Goal: Download file/media

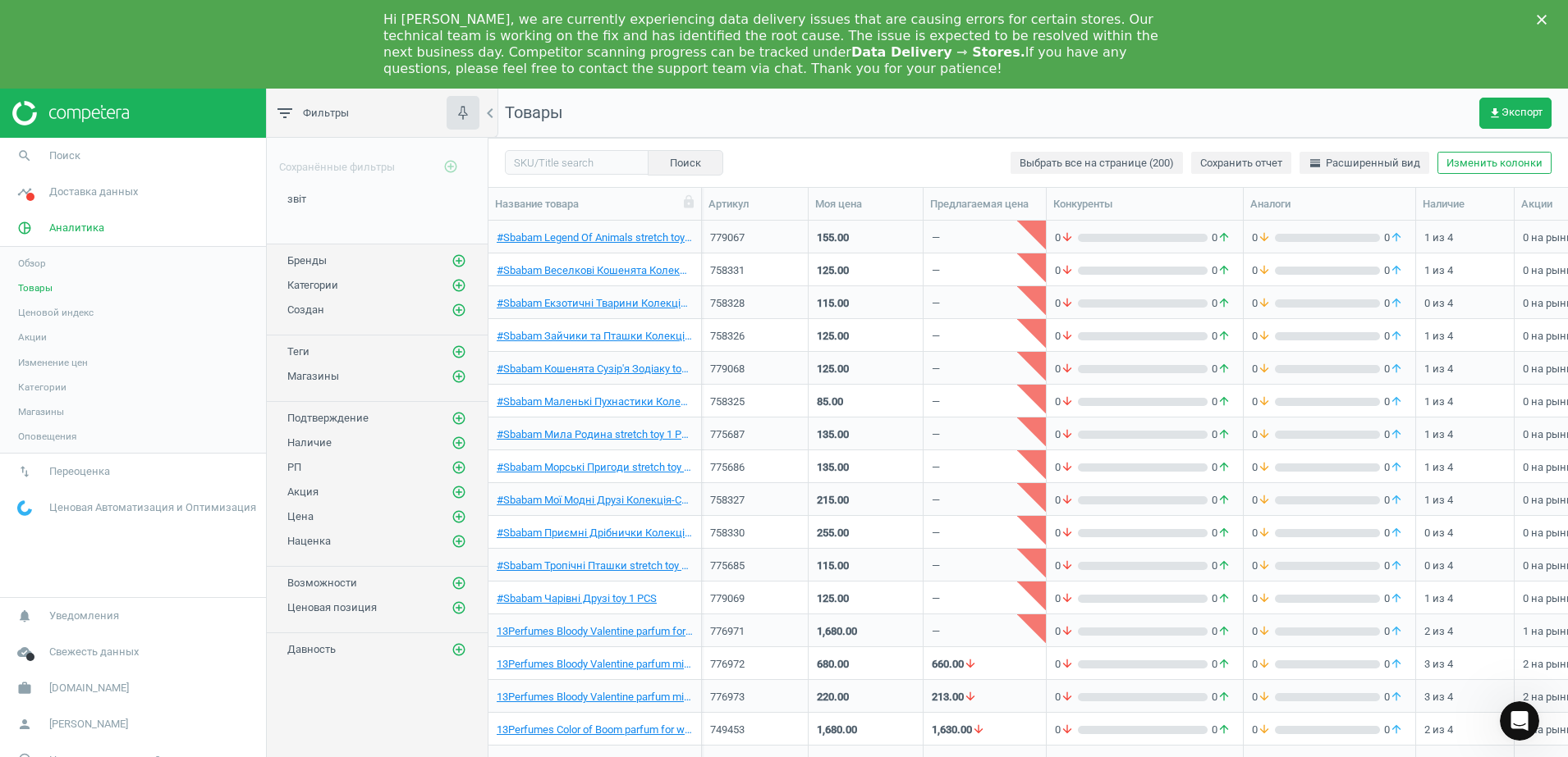
scroll to position [563, 1064]
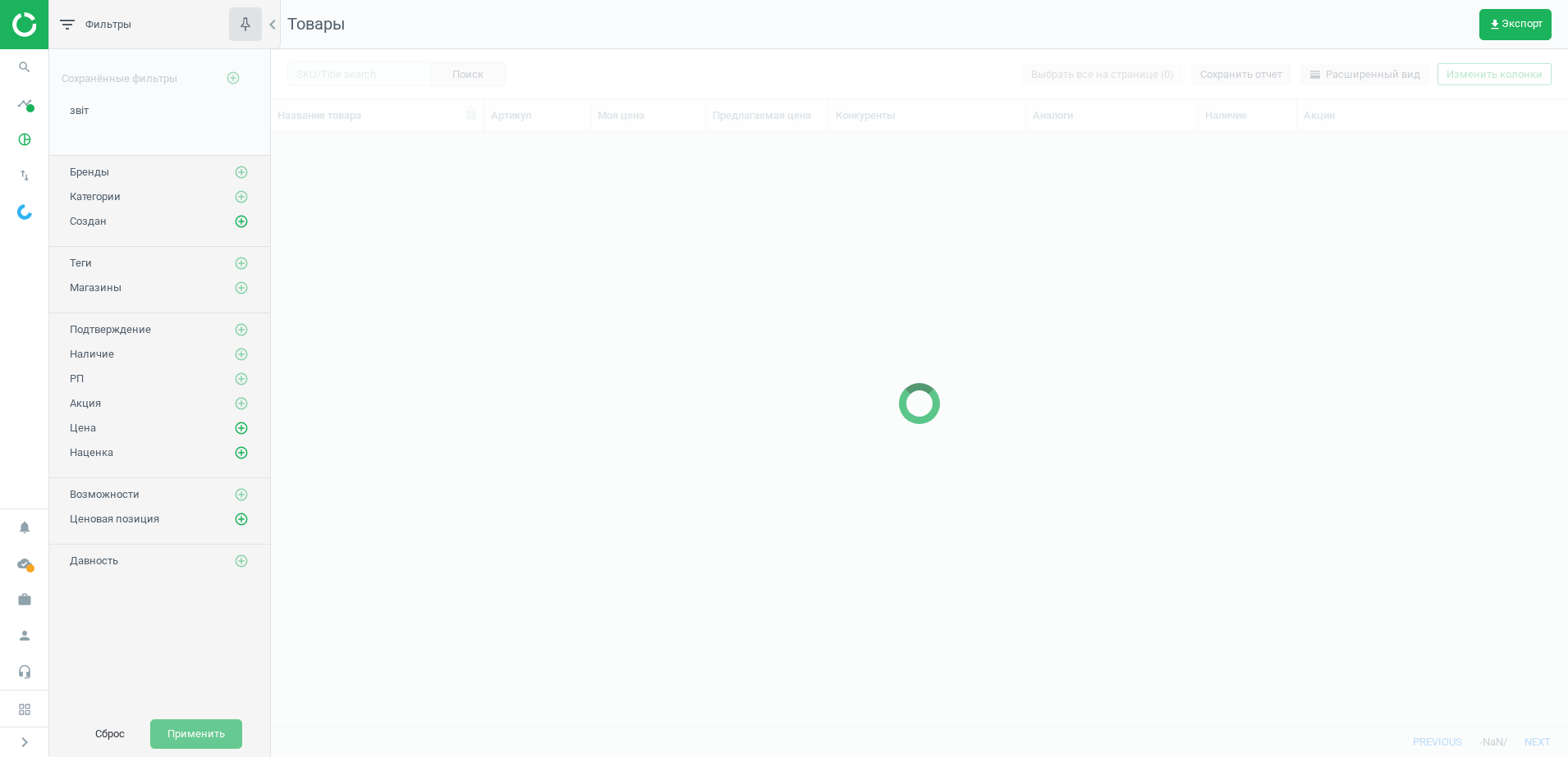
scroll to position [563, 1281]
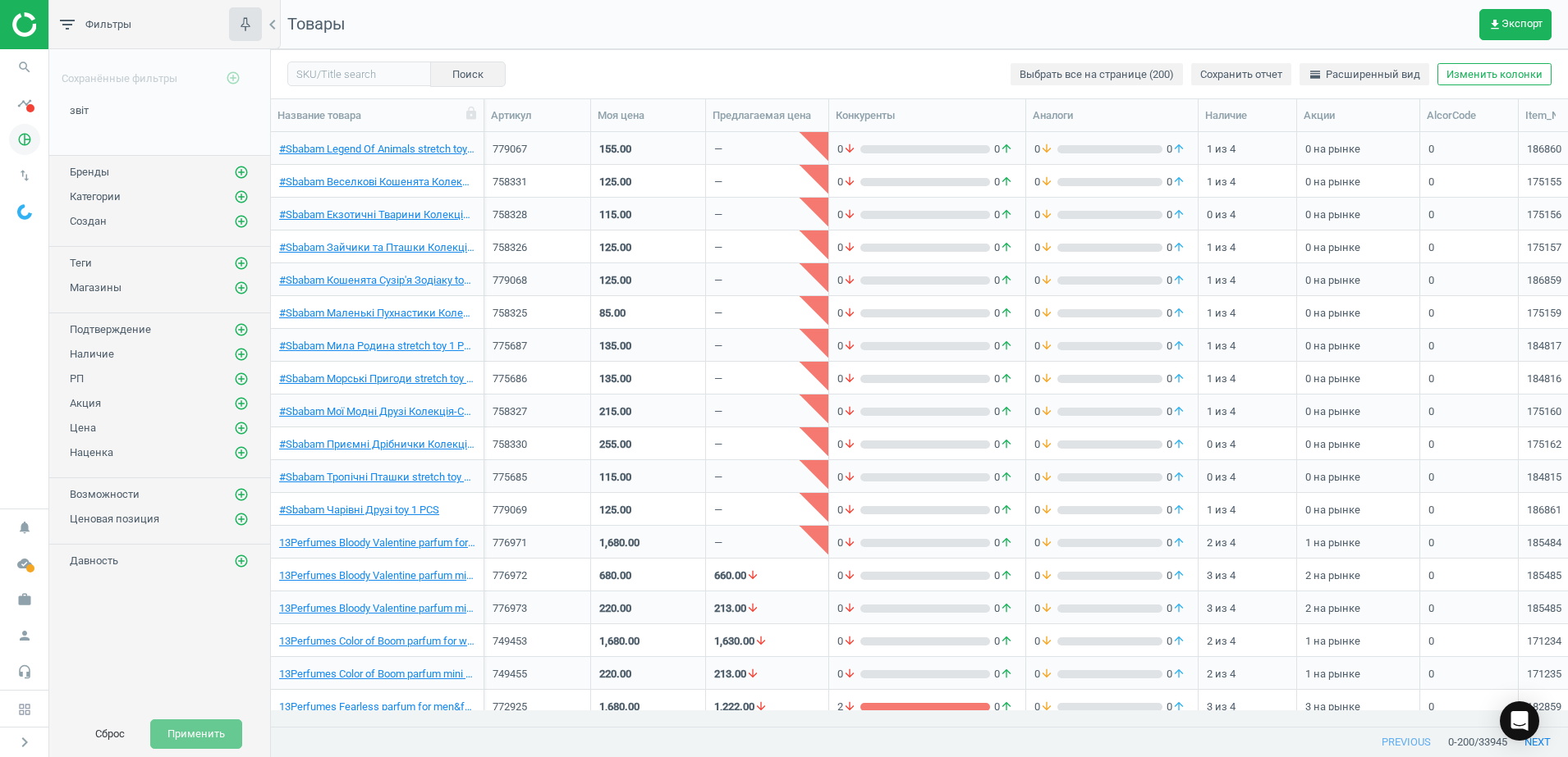
click at [21, 143] on icon "pie_chart_outlined" at bounding box center [24, 139] width 31 height 31
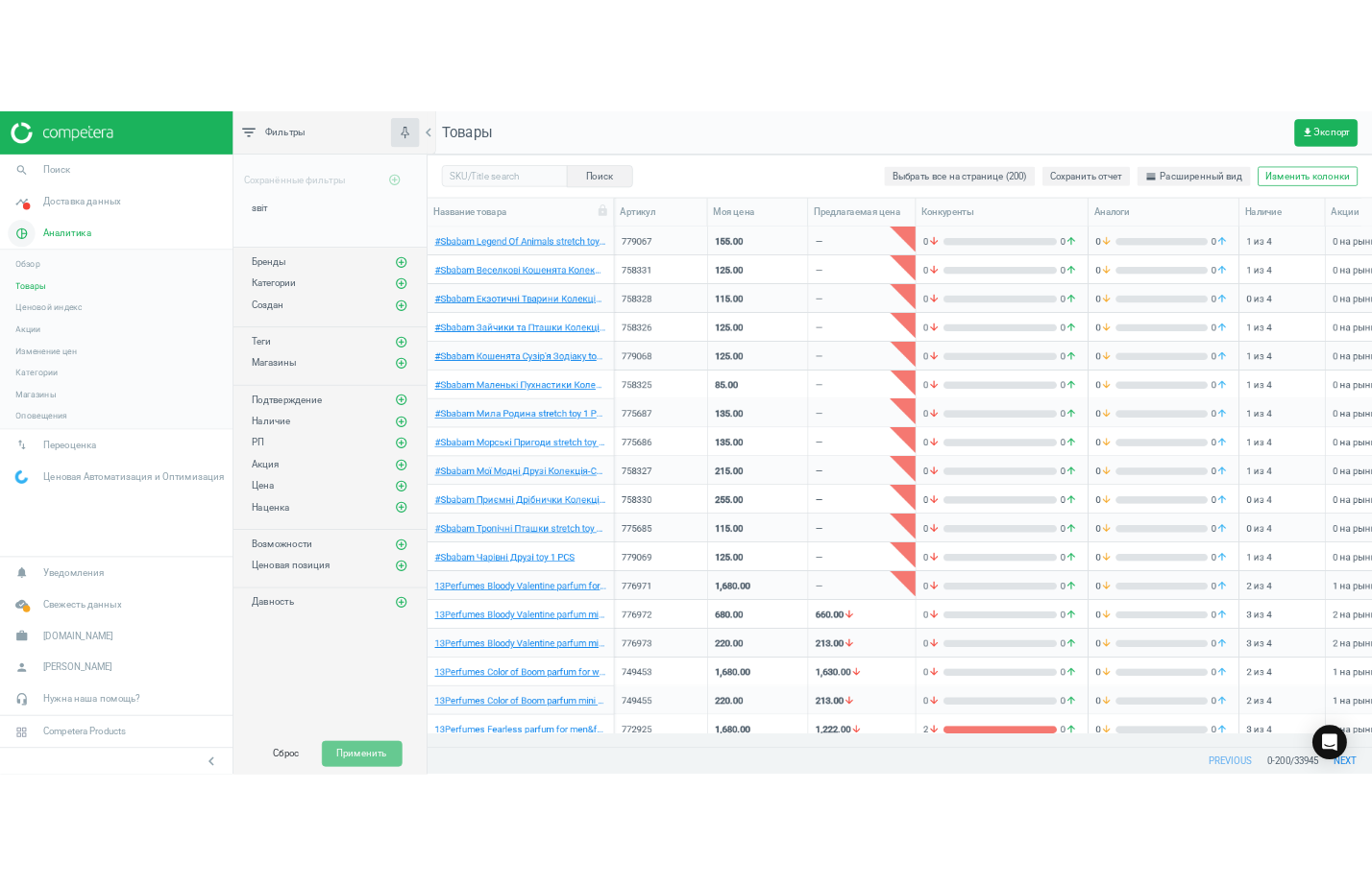
scroll to position [659, 1245]
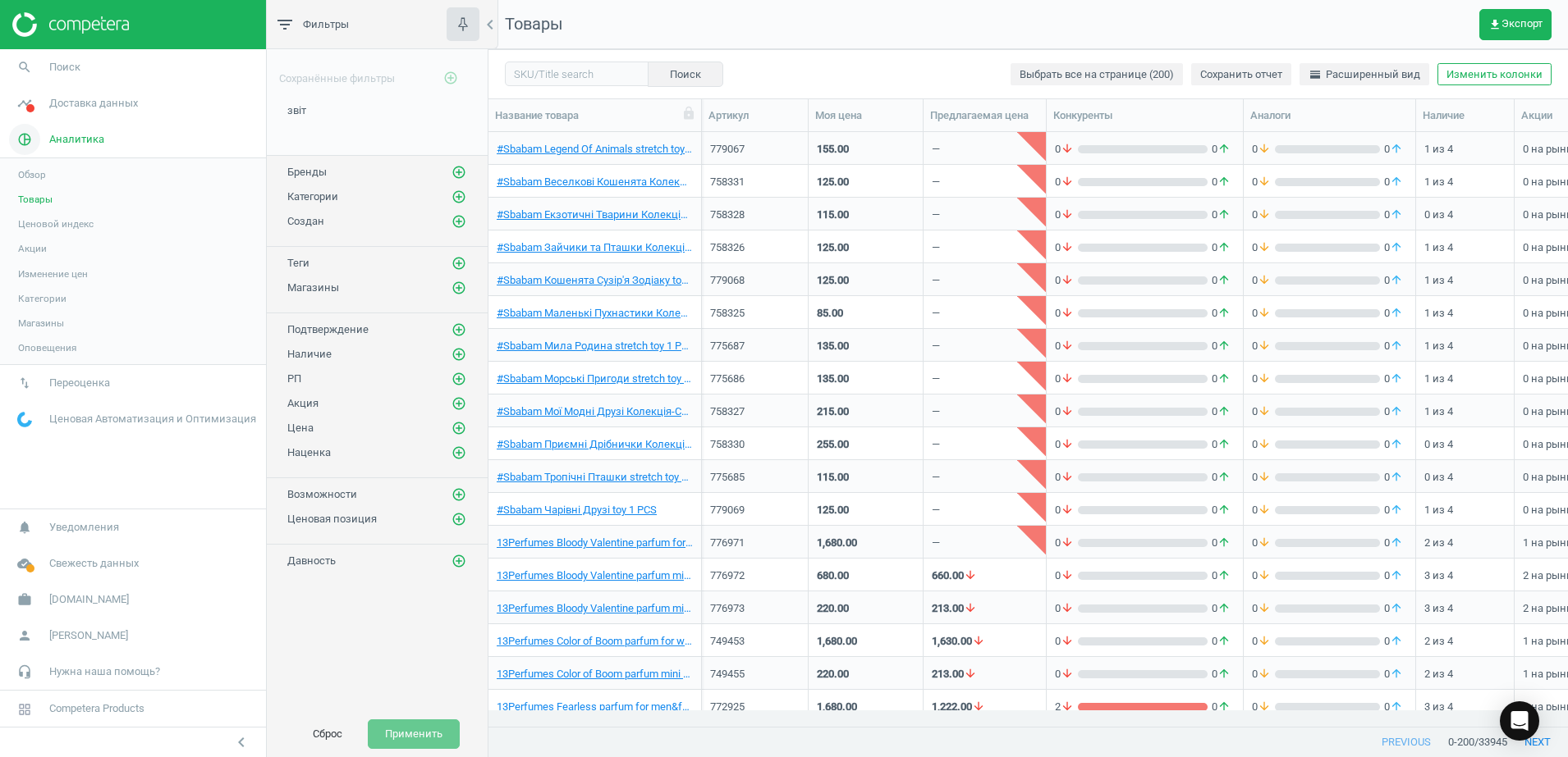
click at [61, 142] on span "Аналитика" at bounding box center [76, 140] width 55 height 15
click at [51, 142] on span "Аналитика" at bounding box center [76, 140] width 55 height 15
click at [33, 204] on span "Товары" at bounding box center [35, 200] width 35 height 13
click at [295, 113] on span "звіт" at bounding box center [297, 110] width 19 height 13
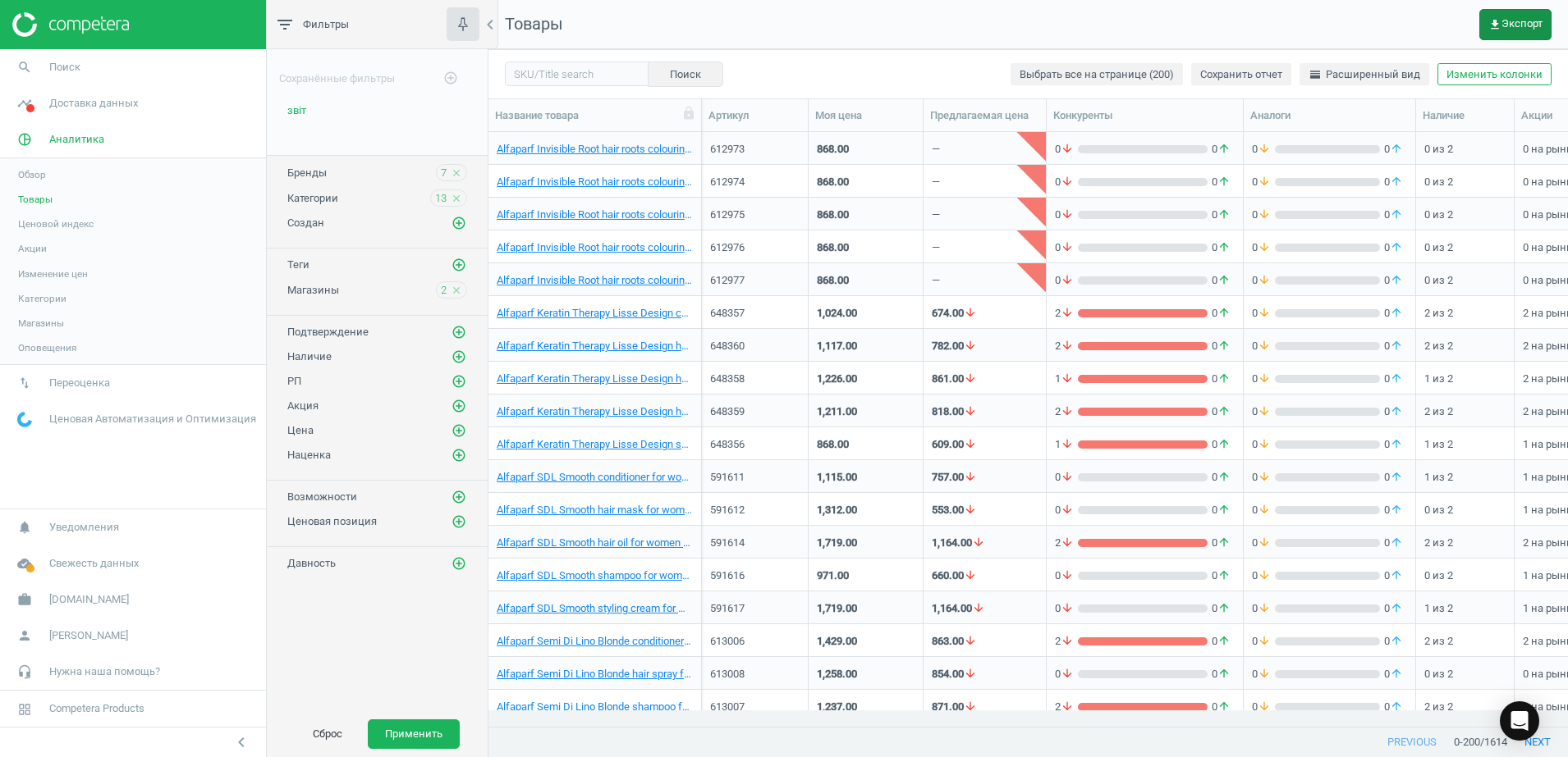
click at [1504, 30] on span "get_app Экспорт" at bounding box center [1515, 24] width 54 height 13
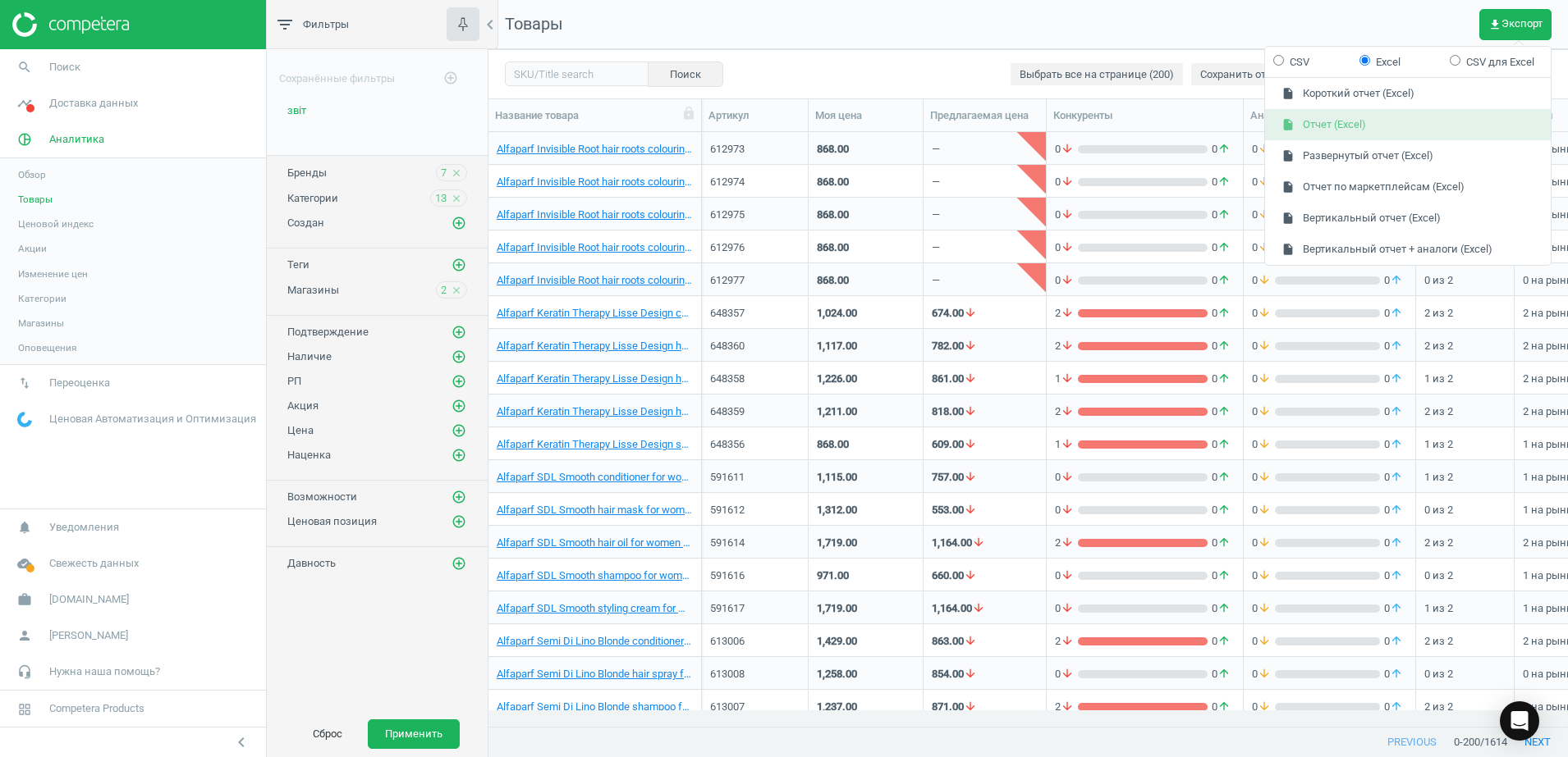
click at [1348, 125] on button "insert_drive_file Отчет (Excel)" at bounding box center [1407, 124] width 286 height 31
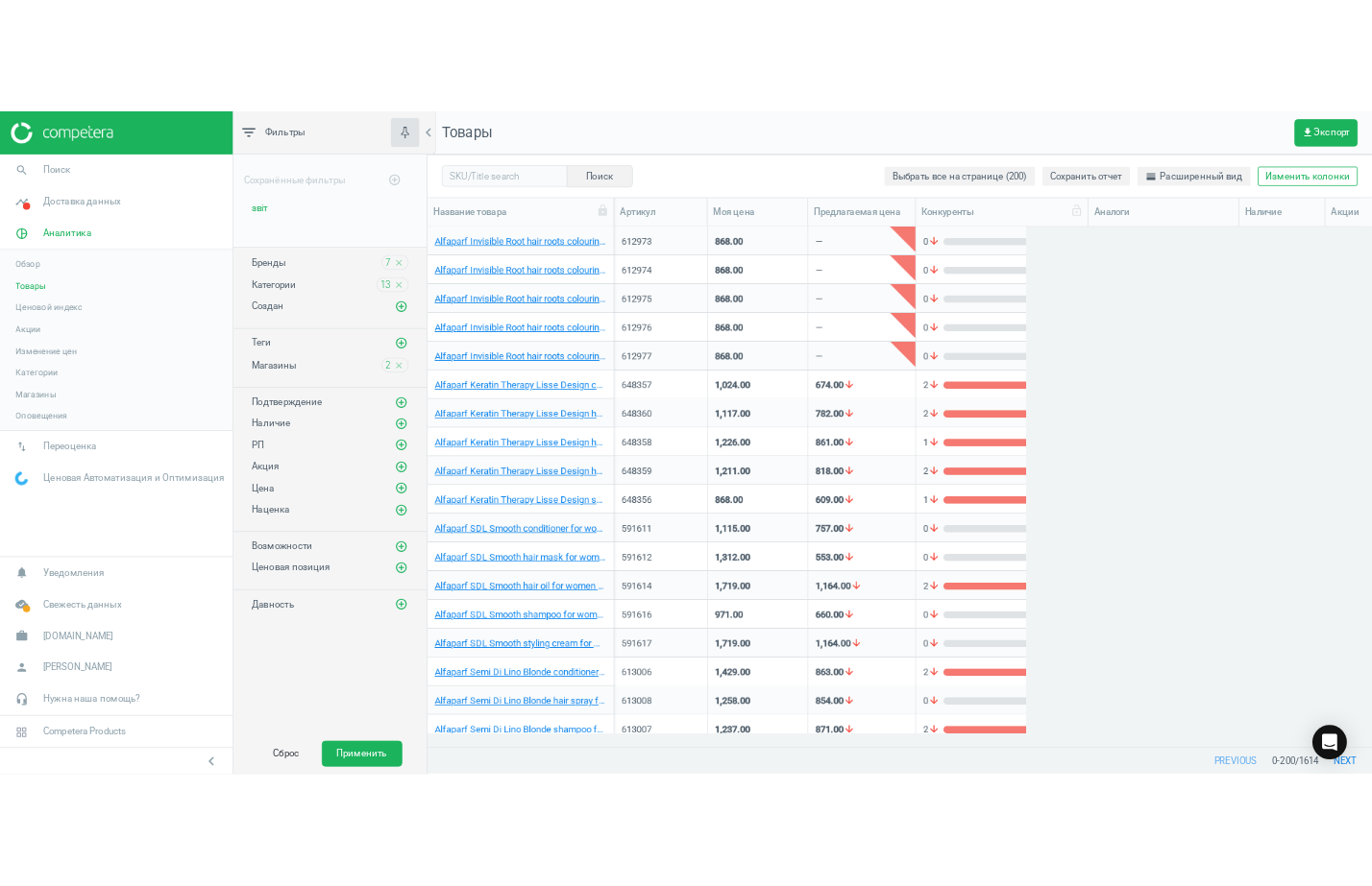
scroll to position [659, 782]
